Goal: Task Accomplishment & Management: Manage account settings

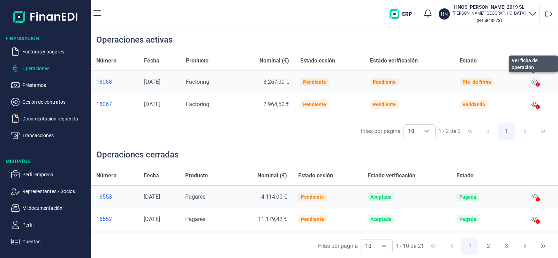
click at [538, 79] on icon at bounding box center [535, 82] width 6 height 6
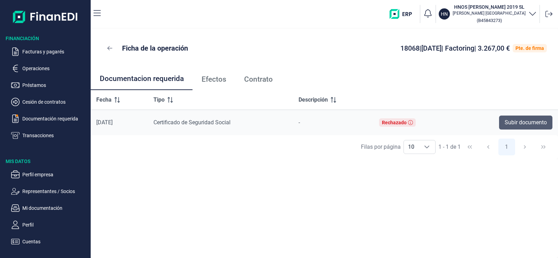
click at [525, 122] on span "Subir documento" at bounding box center [526, 122] width 42 height 8
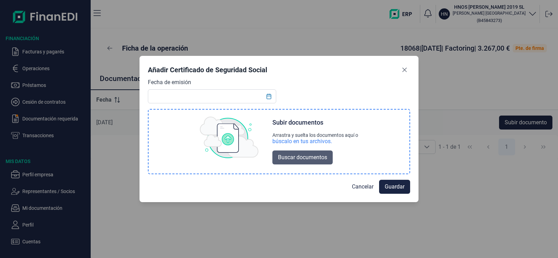
click at [280, 156] on span "Buscar documentos" at bounding box center [302, 157] width 49 height 8
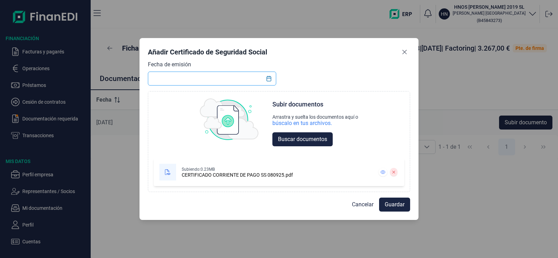
click at [194, 80] on input "text" at bounding box center [212, 79] width 128 height 14
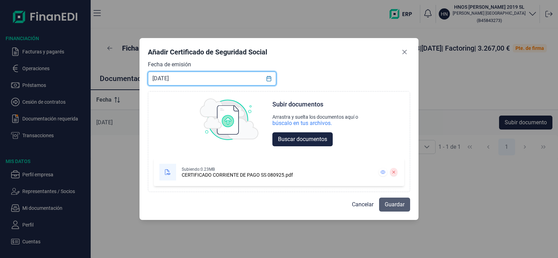
type input "08/09/2025"
click at [403, 203] on span "Guardar" at bounding box center [395, 204] width 20 height 8
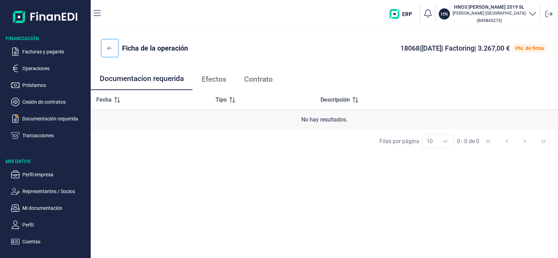
click at [107, 47] on button at bounding box center [110, 48] width 16 height 17
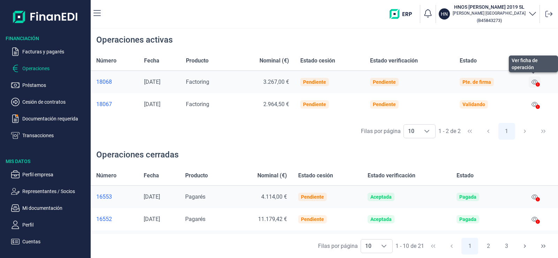
click at [535, 82] on icon at bounding box center [535, 82] width 6 height 6
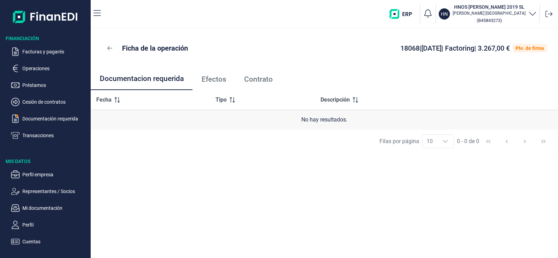
click at [214, 79] on span "Efectos" at bounding box center [214, 79] width 25 height 7
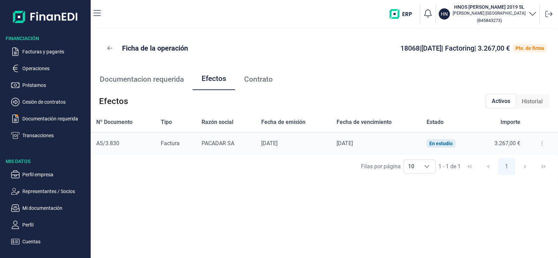
click at [246, 78] on span "Contrato" at bounding box center [258, 79] width 29 height 7
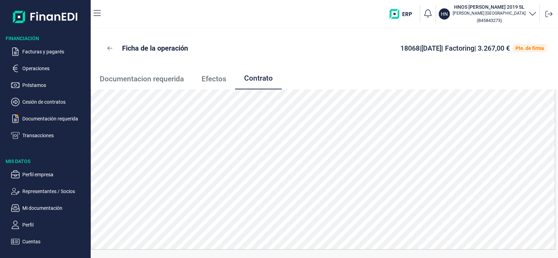
scroll to position [7, 0]
click at [405, 14] on img "button" at bounding box center [404, 14] width 28 height 10
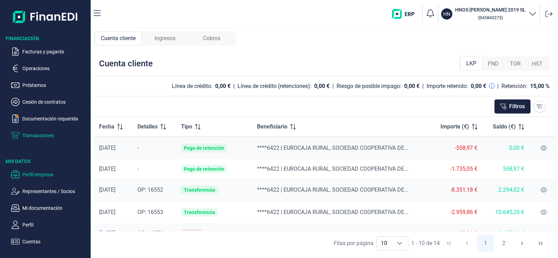
click at [37, 174] on p "Perfil empresa" at bounding box center [55, 174] width 66 height 8
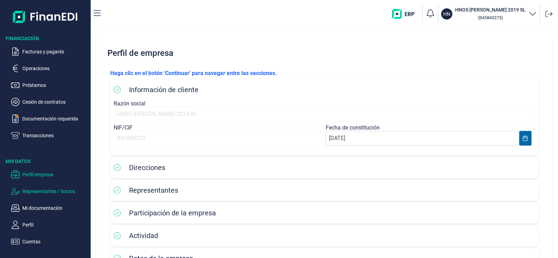
click at [33, 189] on p "Representantes / Socios" at bounding box center [55, 191] width 66 height 8
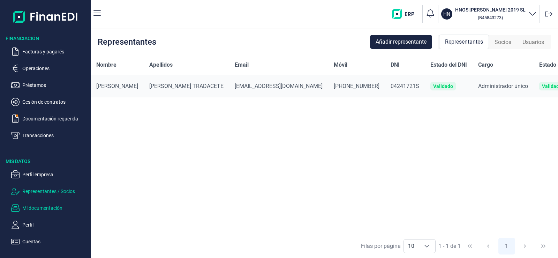
click at [33, 206] on p "Mi documentación" at bounding box center [55, 208] width 66 height 8
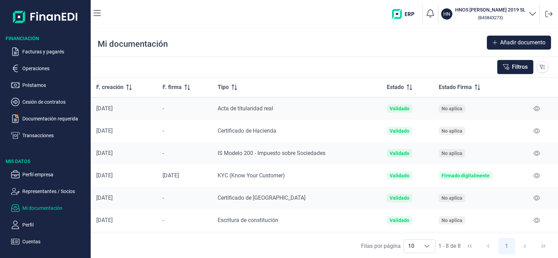
click at [27, 216] on ul "Perfil empresa Representantes / Socios Mi documentación Perfil Cuentas" at bounding box center [45, 205] width 91 height 81
click at [28, 224] on p "Perfil" at bounding box center [55, 224] width 66 height 8
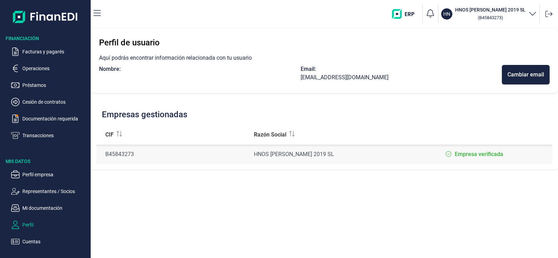
click at [23, 239] on p "Cuentas" at bounding box center [55, 241] width 66 height 8
